Goal: Register for event/course

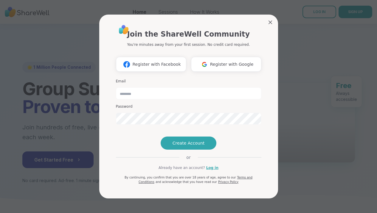
click at [217, 65] on span "Register with Google" at bounding box center [232, 64] width 44 height 6
click at [213, 64] on span "Register with Google" at bounding box center [232, 64] width 44 height 6
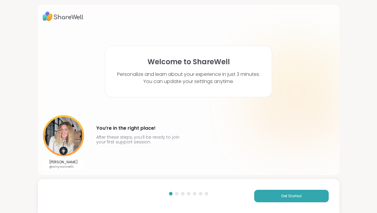
drag, startPoint x: 379, startPoint y: 72, endPoint x: 379, endPoint y: 154, distance: 82.0
click at [377, 154] on html "Welcome to ShareWell Personalize and learn about your experience in just 3 minu…" at bounding box center [188, 106] width 377 height 213
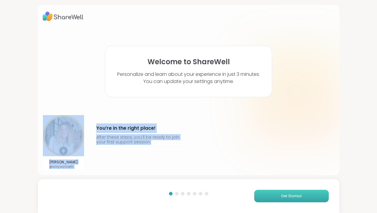
click at [299, 198] on span "Get Started" at bounding box center [291, 196] width 21 height 5
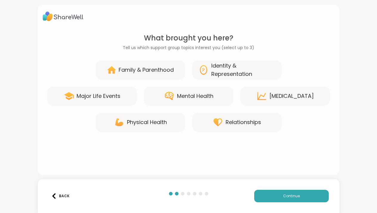
click at [208, 98] on div "Mental Health" at bounding box center [195, 96] width 36 height 8
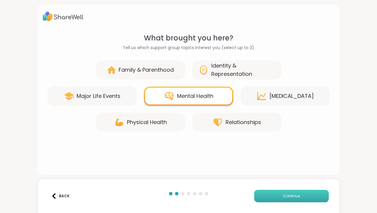
click at [297, 197] on span "Continue" at bounding box center [291, 196] width 17 height 5
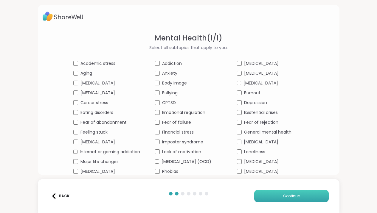
click at [283, 196] on button "Continue" at bounding box center [291, 196] width 75 height 13
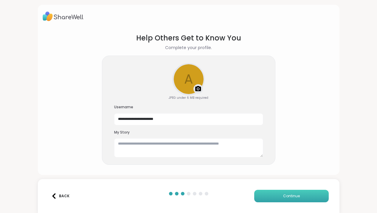
click at [283, 196] on button "Continue" at bounding box center [291, 196] width 75 height 13
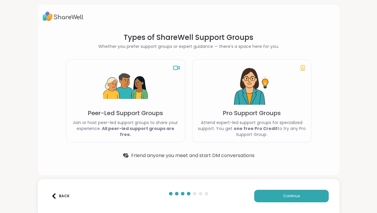
click at [155, 122] on div "Peer-Led Support Groups Join or host peer-led support groups to share your expe…" at bounding box center [125, 100] width 119 height 83
click at [214, 95] on div "Pro Support Groups Attend expert-led support groups for specialized support. Yo…" at bounding box center [251, 100] width 119 height 83
click at [255, 86] on img at bounding box center [252, 86] width 45 height 45
click at [286, 196] on span "Continue" at bounding box center [291, 196] width 17 height 5
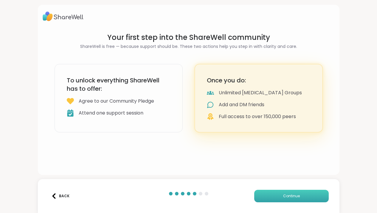
click at [286, 196] on span "Continue" at bounding box center [291, 196] width 17 height 5
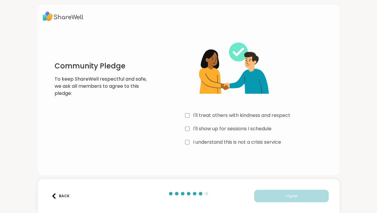
click at [190, 142] on div "I understand this is not a crisis service" at bounding box center [260, 142] width 150 height 7
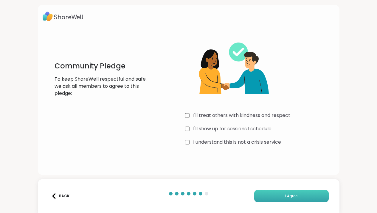
click at [286, 194] on button "I Agree" at bounding box center [291, 196] width 75 height 13
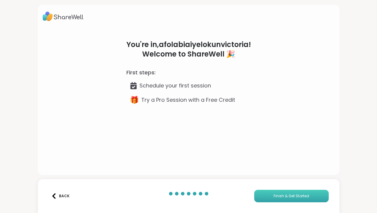
click at [286, 194] on button "Finish & Get Started" at bounding box center [291, 196] width 75 height 13
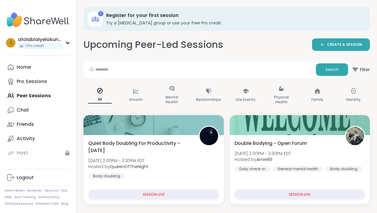
scroll to position [11, 0]
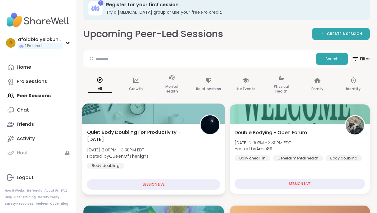
click at [195, 182] on div "SESSION LIVE" at bounding box center [153, 185] width 133 height 10
click at [182, 185] on div "SESSION LIVE" at bounding box center [153, 185] width 133 height 10
click at [174, 186] on div "SESSION LIVE" at bounding box center [153, 185] width 133 height 10
click at [191, 187] on div "SESSION LIVE" at bounding box center [153, 185] width 133 height 10
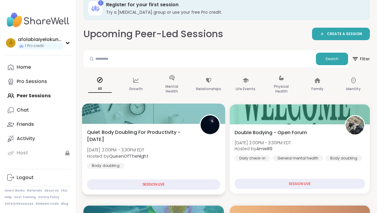
click at [191, 186] on div "SESSION LIVE" at bounding box center [153, 185] width 133 height 10
click at [191, 185] on div "SESSION LIVE" at bounding box center [153, 185] width 133 height 10
click at [161, 134] on span "Quiet Body Doubling For Productivity - [DATE]" at bounding box center [140, 136] width 106 height 15
click at [161, 132] on span "Quiet Body Doubling For Productivity - [DATE]" at bounding box center [140, 136] width 106 height 15
click at [166, 116] on div at bounding box center [153, 114] width 143 height 20
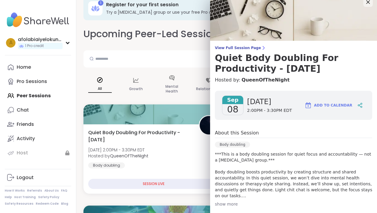
scroll to position [0, 0]
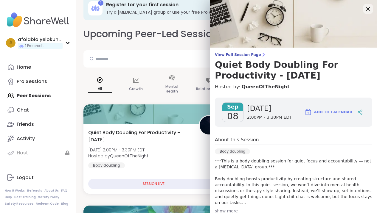
click at [237, 115] on span "08" at bounding box center [232, 116] width 11 height 11
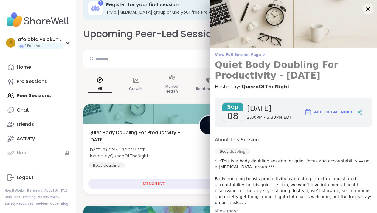
click at [258, 65] on h3 "Quiet Body Doubling For Productivity - [DATE]" at bounding box center [293, 70] width 157 height 21
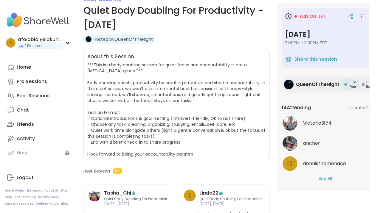
scroll to position [94, 0]
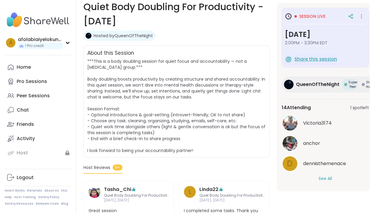
click at [328, 61] on span "Share this session" at bounding box center [316, 59] width 43 height 7
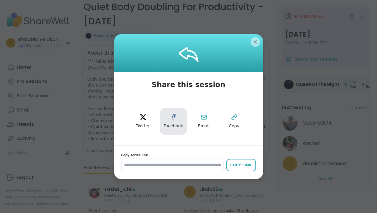
click at [181, 125] on span "Facebook" at bounding box center [174, 126] width 20 height 6
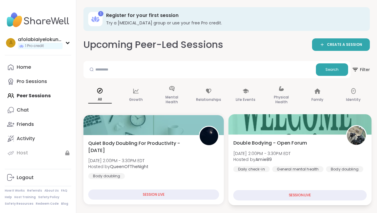
click at [257, 127] on div at bounding box center [299, 124] width 143 height 20
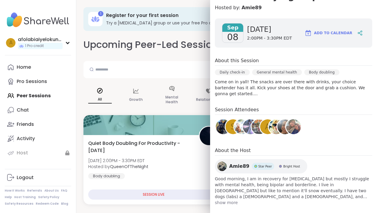
scroll to position [75, 0]
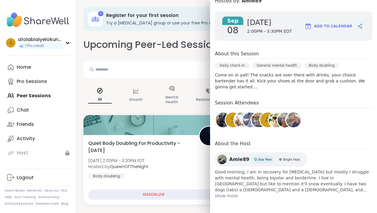
click at [236, 29] on span "08" at bounding box center [232, 30] width 11 height 11
click at [292, 120] on img at bounding box center [293, 120] width 15 height 15
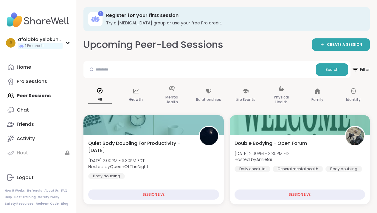
click at [98, 19] on icon at bounding box center [96, 19] width 10 height 10
click at [117, 16] on h3 "Register for your first session" at bounding box center [234, 15] width 256 height 7
click at [96, 14] on icon at bounding box center [96, 19] width 10 height 10
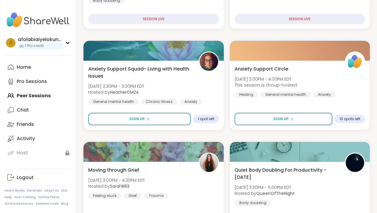
scroll to position [194, 0]
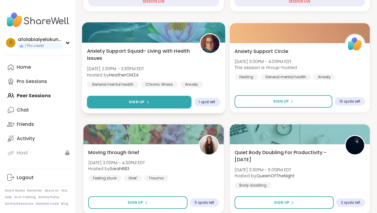
click at [168, 102] on button "Sign Up" at bounding box center [139, 102] width 104 height 13
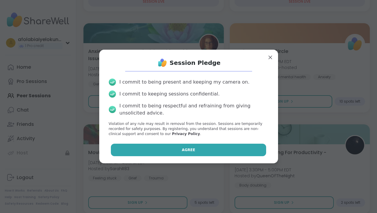
click at [186, 151] on span "Agree" at bounding box center [188, 150] width 13 height 5
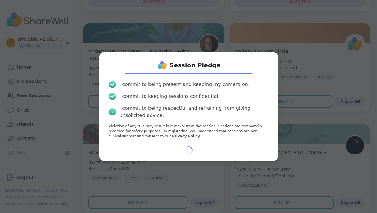
select select "**"
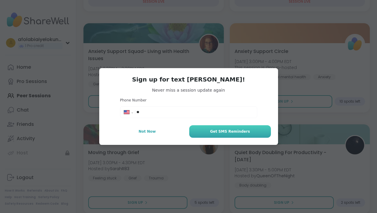
click at [213, 131] on span "Get SMS Reminders" at bounding box center [230, 131] width 40 height 5
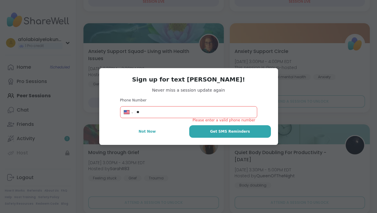
click at [185, 112] on input "**" at bounding box center [195, 112] width 117 height 6
type input "**********"
select select "**"
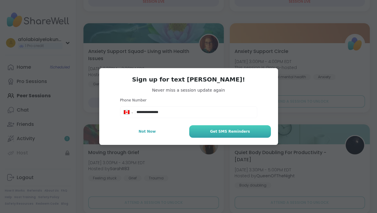
type input "**********"
click at [227, 137] on button "Get SMS Reminders" at bounding box center [229, 132] width 81 height 13
